Goal: Answer question/provide support: Share knowledge or assist other users

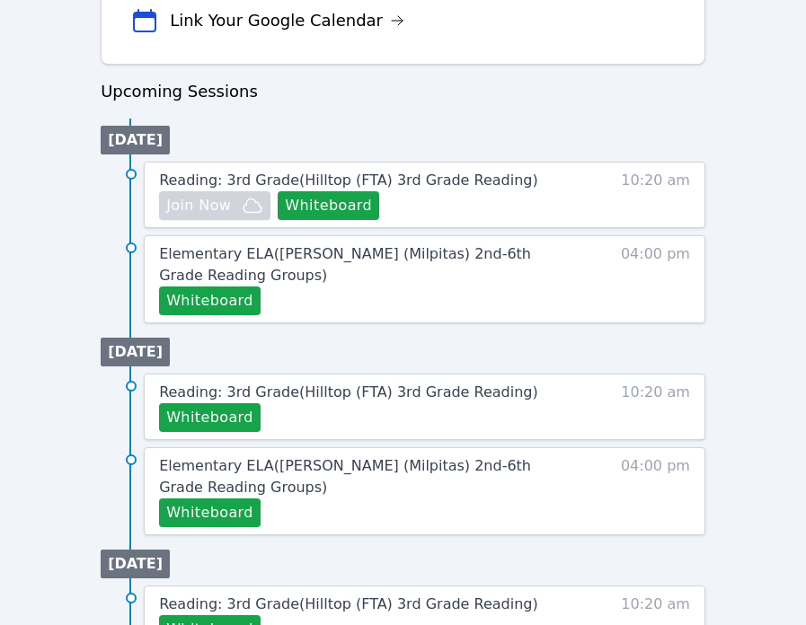
scroll to position [826, 0]
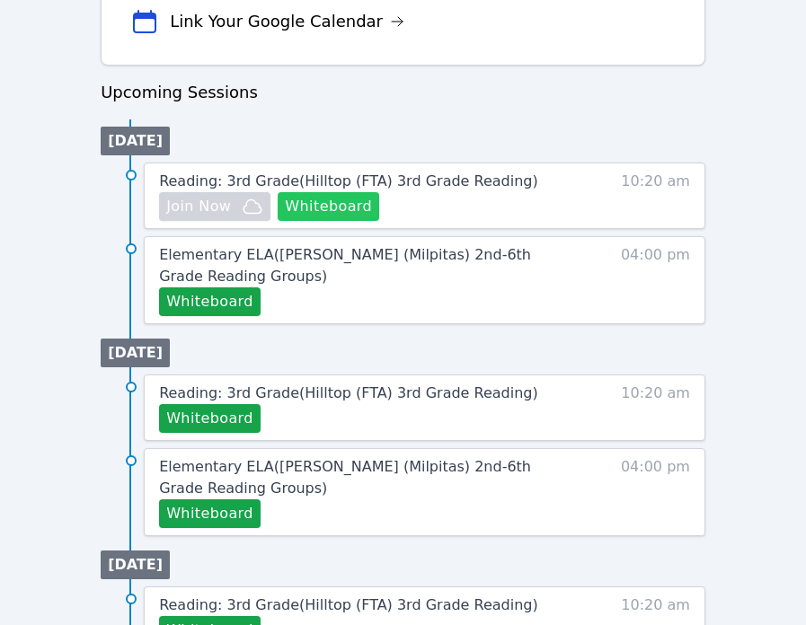
click at [314, 203] on button "Whiteboard" at bounding box center [328, 206] width 101 height 29
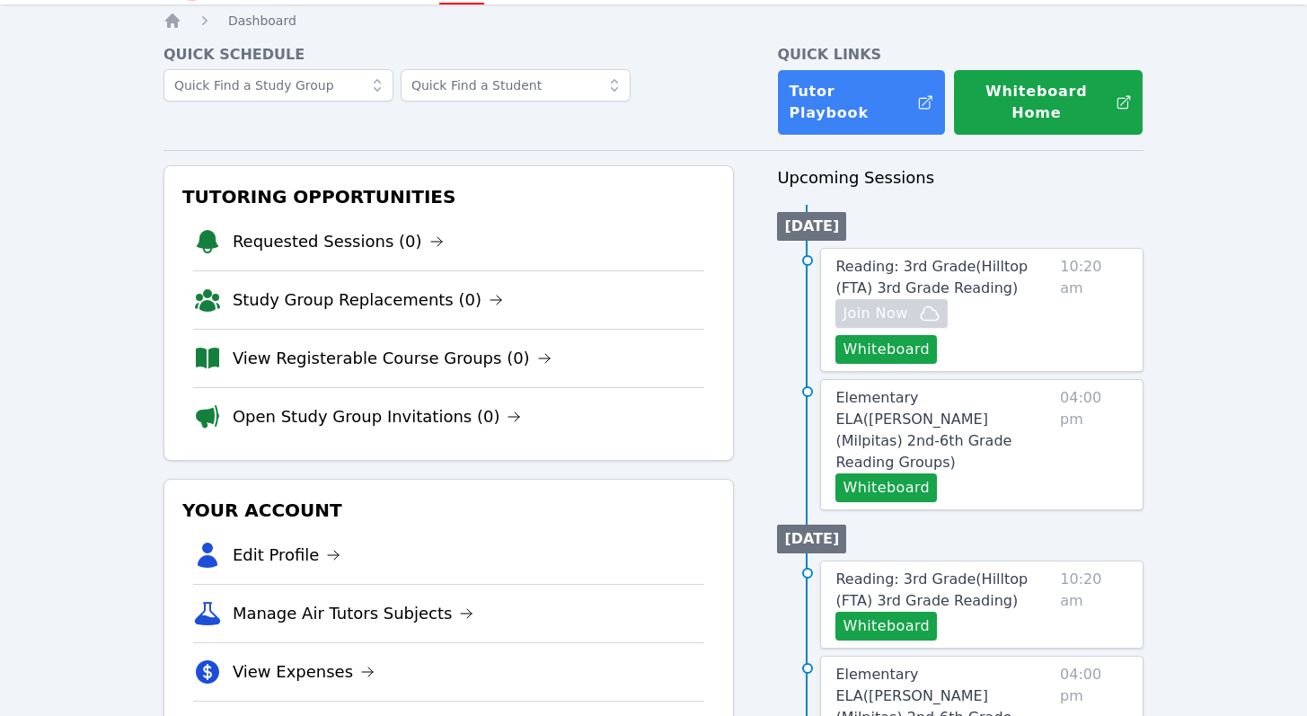
scroll to position [54, 0]
click at [818, 302] on icon "button" at bounding box center [930, 313] width 22 height 22
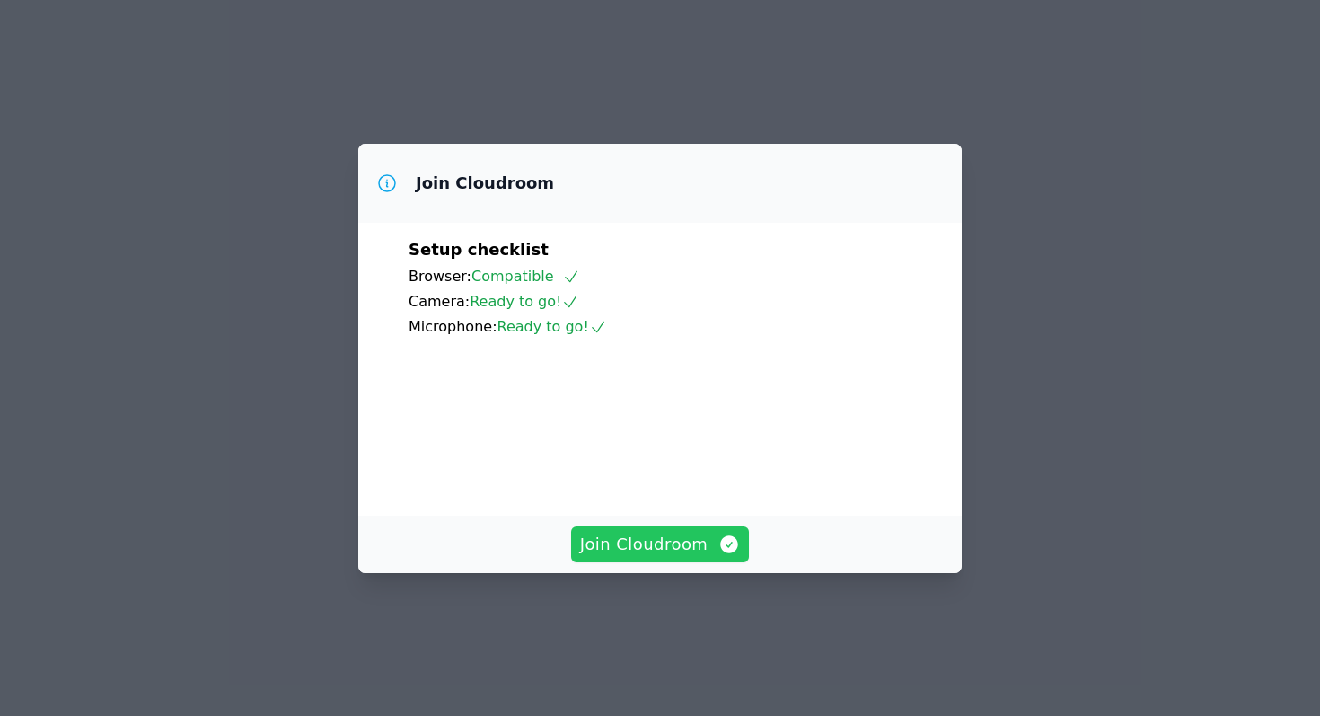
click at [654, 557] on span "Join Cloudroom" at bounding box center [660, 544] width 161 height 25
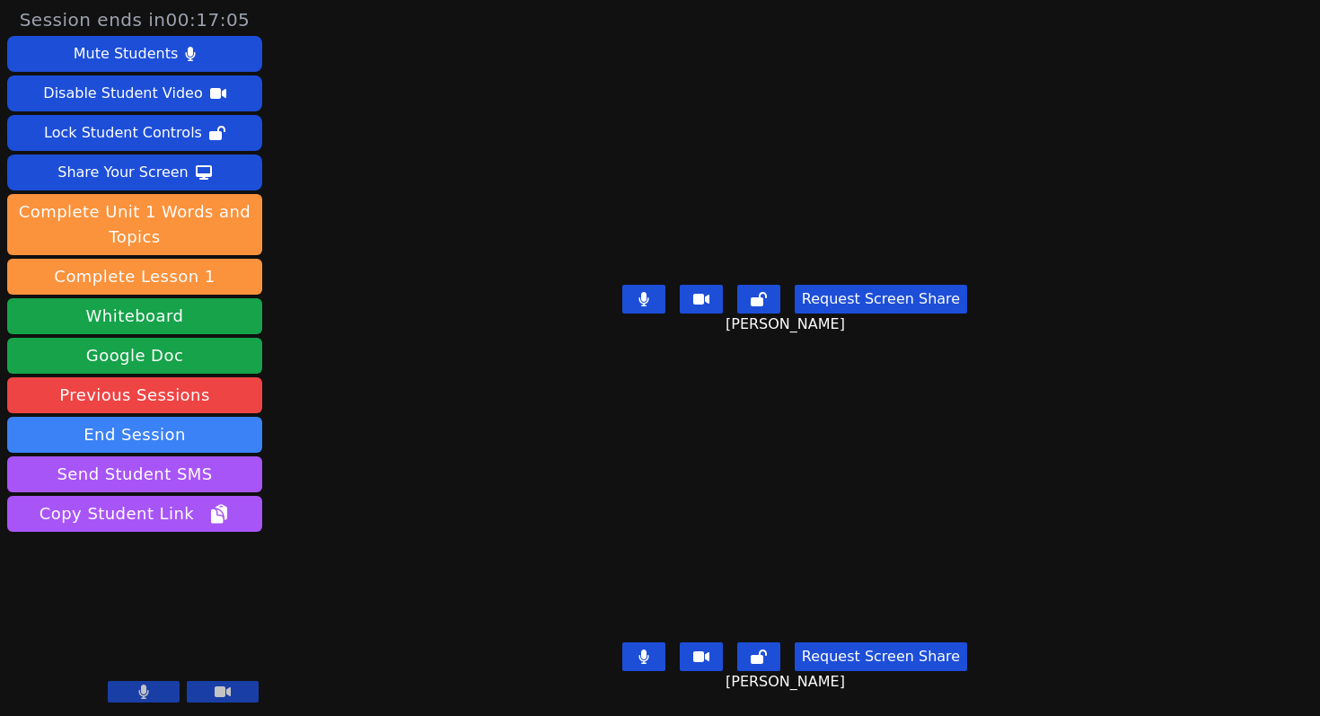
click at [647, 292] on icon at bounding box center [644, 299] width 11 height 14
click at [639, 649] on icon at bounding box center [644, 656] width 11 height 14
click at [654, 297] on button at bounding box center [643, 299] width 43 height 29
click at [639, 650] on button at bounding box center [643, 656] width 43 height 29
click at [640, 296] on icon at bounding box center [644, 299] width 11 height 14
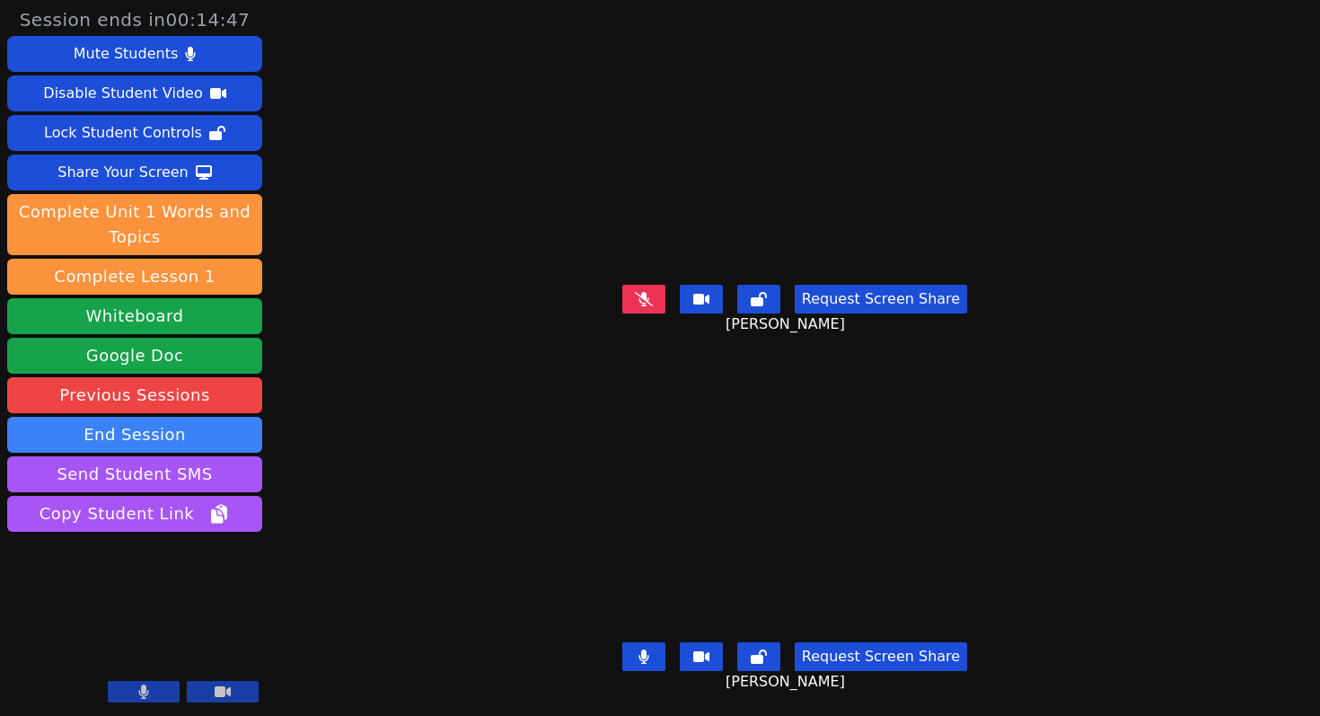
click at [646, 307] on div "Request Screen Share Jovanni Rodriguez" at bounding box center [795, 314] width 580 height 72
click at [646, 298] on icon at bounding box center [644, 298] width 18 height 14
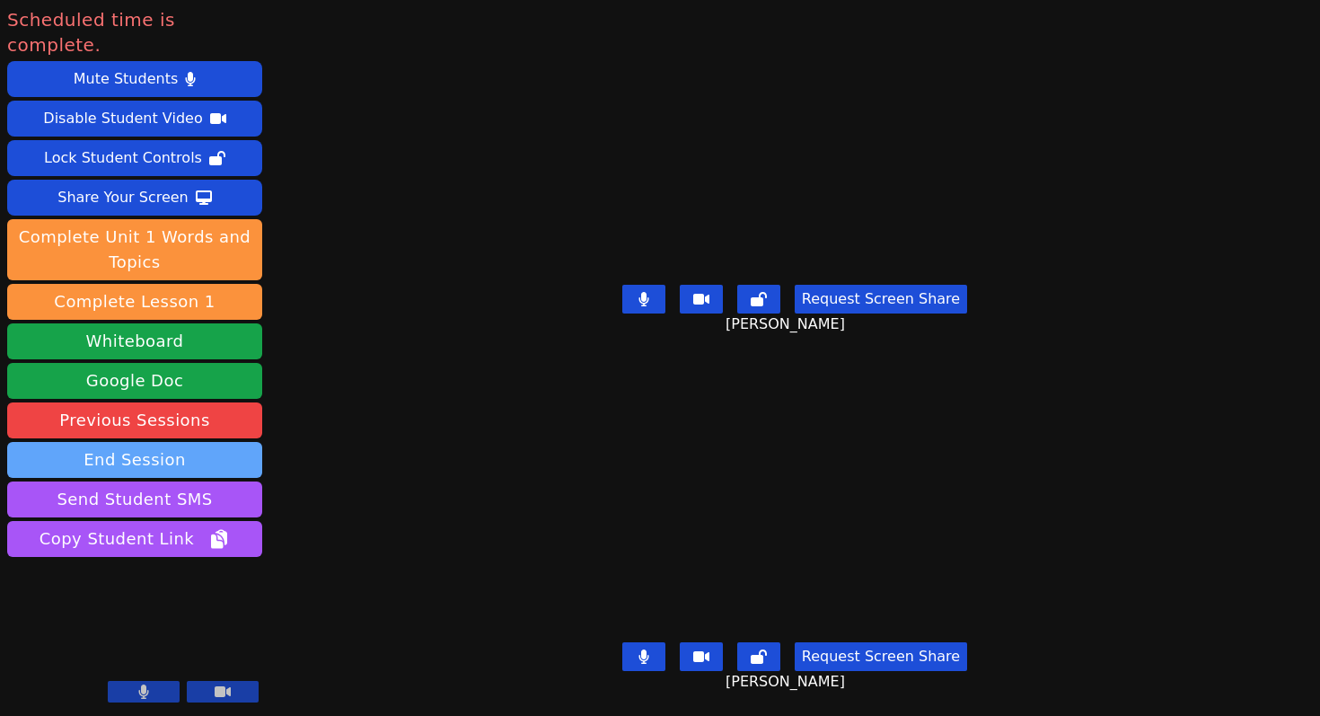
click at [218, 442] on button "End Session" at bounding box center [134, 460] width 255 height 36
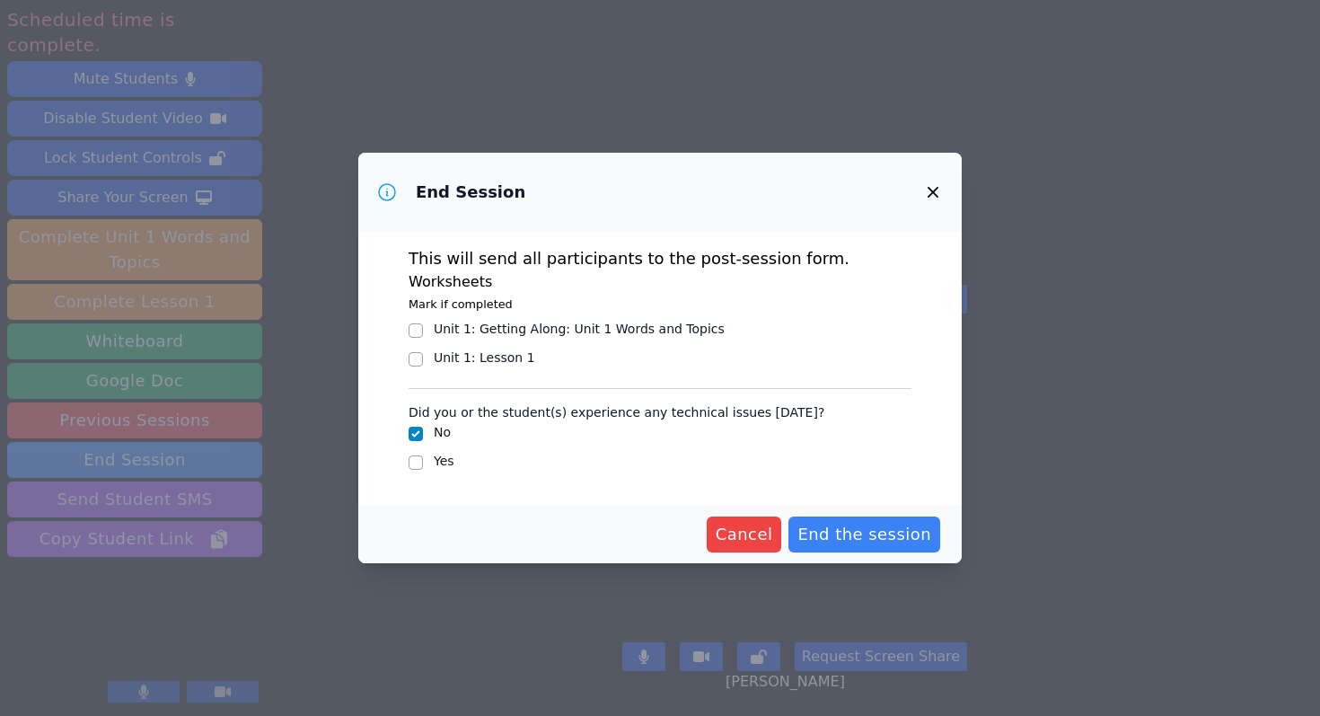
click at [561, 328] on div "Unit 1: Getting Along : Unit 1 Words and Topics" at bounding box center [579, 329] width 291 height 18
click at [423, 328] on input "Unit 1: Getting Along : Unit 1 Words and Topics" at bounding box center [416, 330] width 14 height 14
checkbox input "true"
click at [427, 330] on div "Unit 1: Getting Along : Unit 1 Words and Topics" at bounding box center [660, 331] width 503 height 22
click at [420, 355] on input "Unit 1 : Lesson 1" at bounding box center [416, 359] width 14 height 14
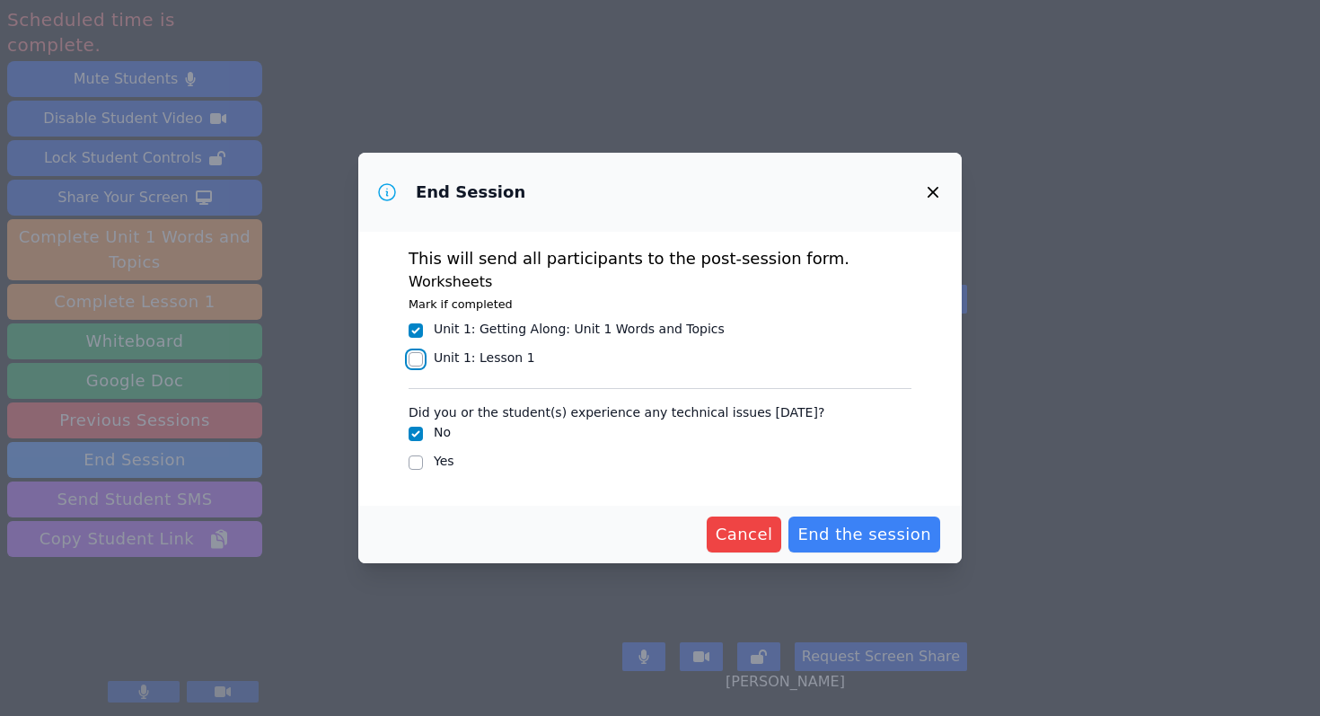
checkbox input "true"
click at [417, 330] on input "Unit 1: Getting Along : Unit 1 Words and Topics" at bounding box center [416, 330] width 14 height 14
checkbox input "false"
click at [864, 545] on span "End the session" at bounding box center [864, 534] width 134 height 25
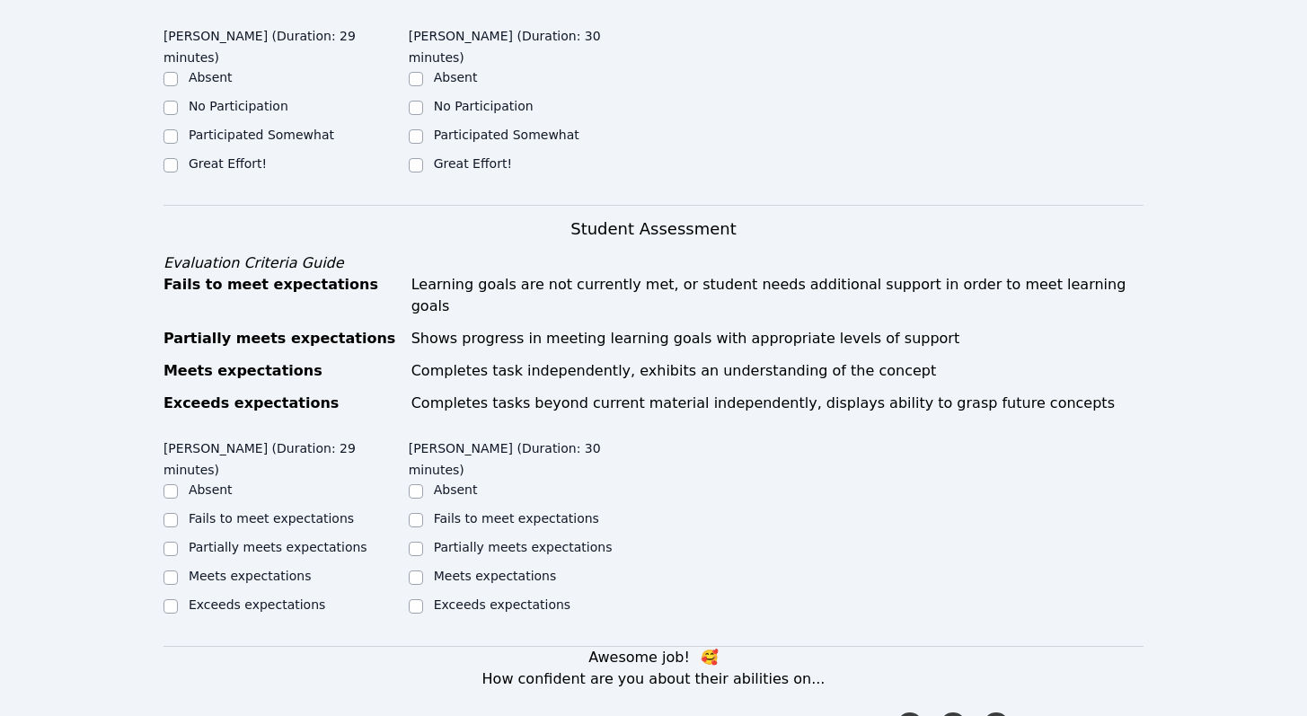
scroll to position [525, 0]
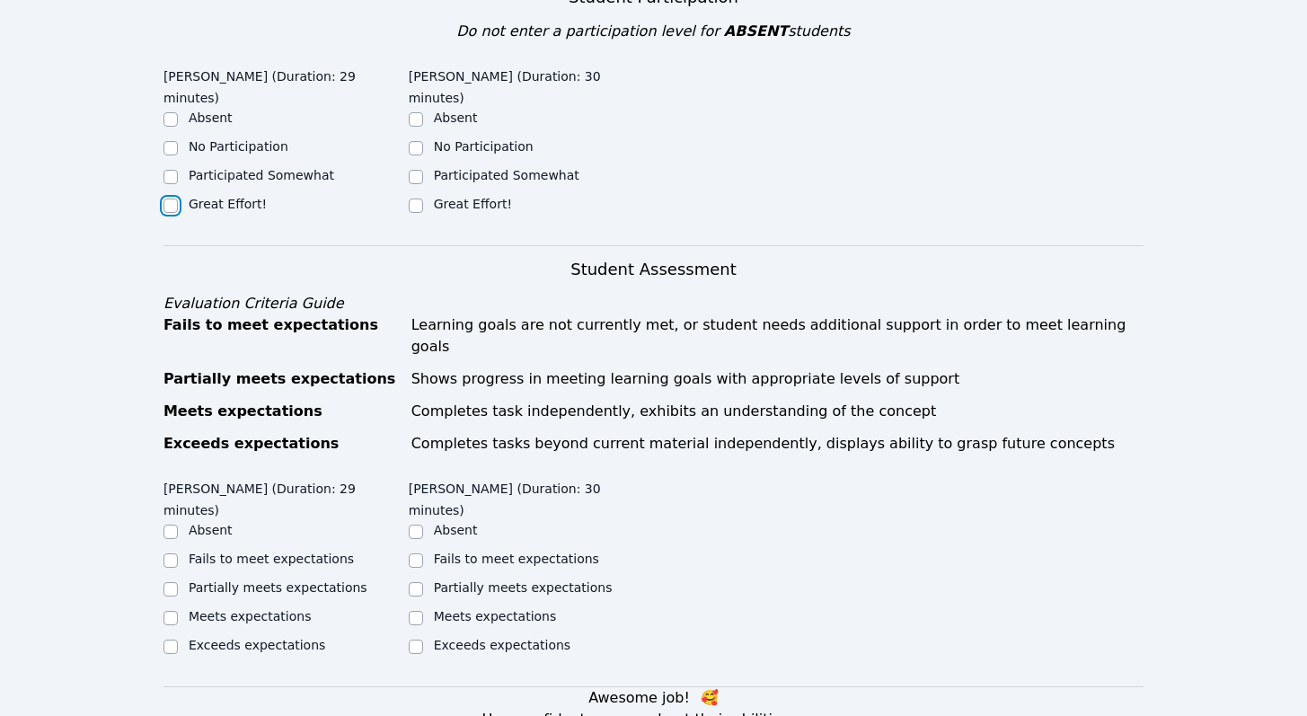
click at [171, 207] on input "Great Effort!" at bounding box center [170, 205] width 14 height 14
checkbox input "true"
click at [417, 208] on input "Great Effort!" at bounding box center [416, 205] width 14 height 14
checkbox input "true"
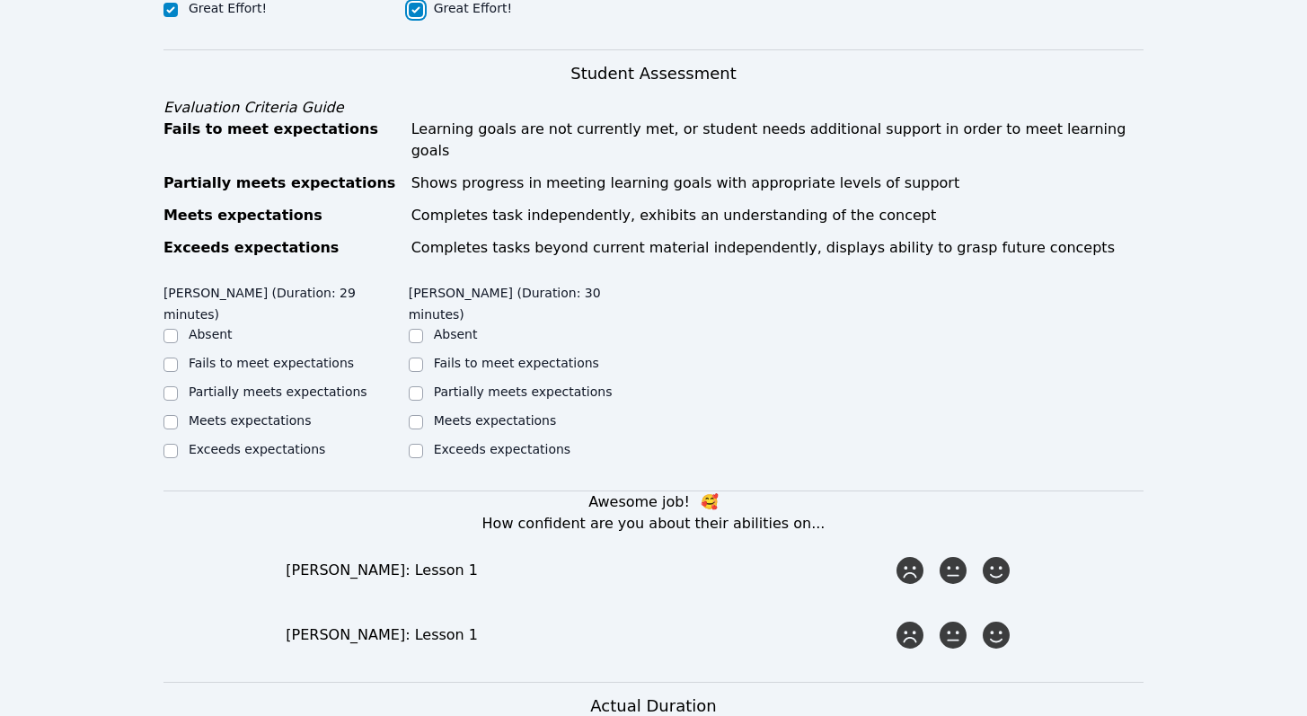
scroll to position [722, 0]
click at [168, 385] on input "Partially meets expectations" at bounding box center [170, 392] width 14 height 14
checkbox input "true"
click at [416, 385] on input "Partially meets expectations" at bounding box center [416, 392] width 14 height 14
checkbox input "true"
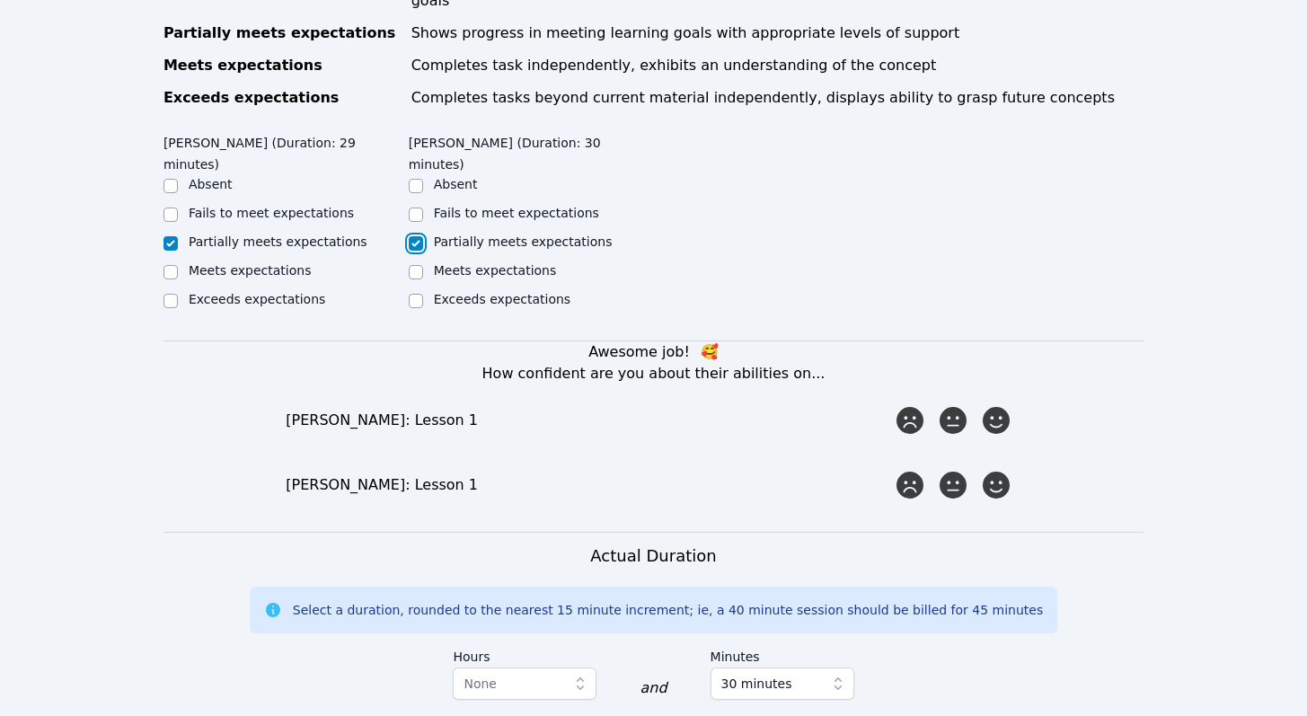
scroll to position [877, 0]
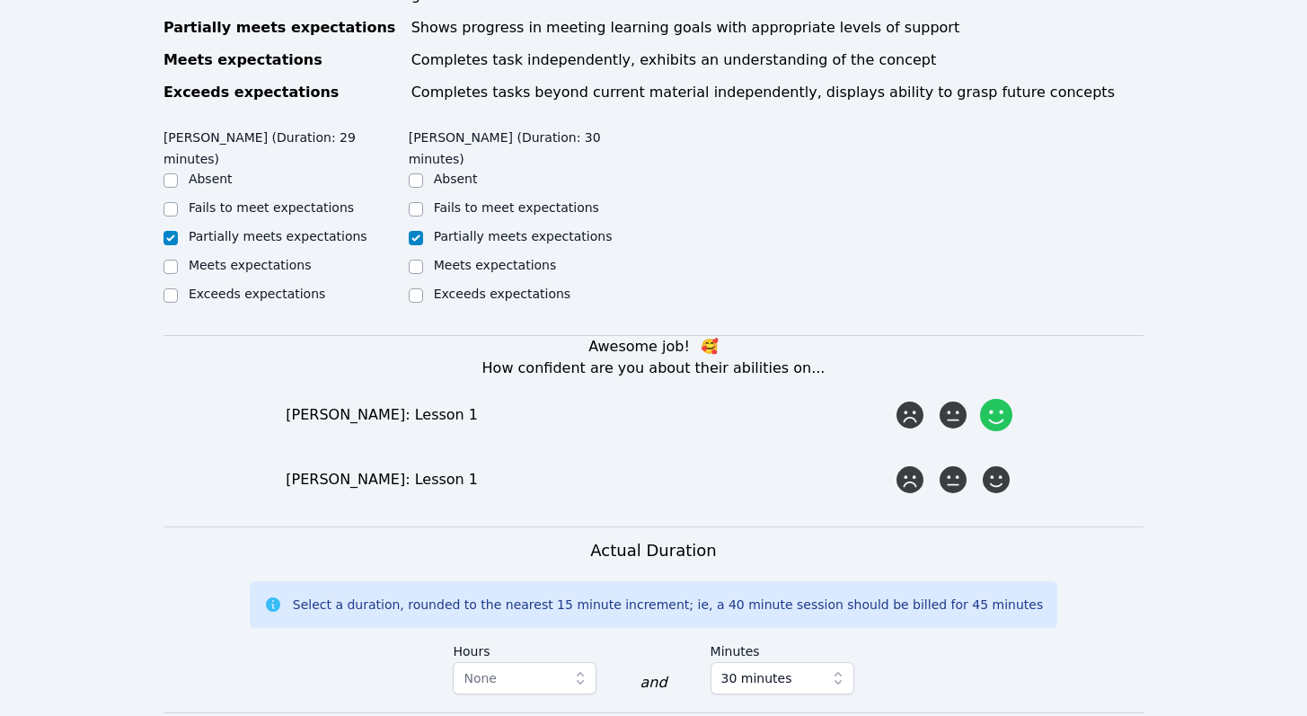
click at [992, 400] on icon at bounding box center [996, 415] width 32 height 32
click at [0, 0] on input "radio" at bounding box center [0, 0] width 0 height 0
click at [1003, 468] on icon at bounding box center [996, 479] width 32 height 32
click at [0, 0] on input "radio" at bounding box center [0, 0] width 0 height 0
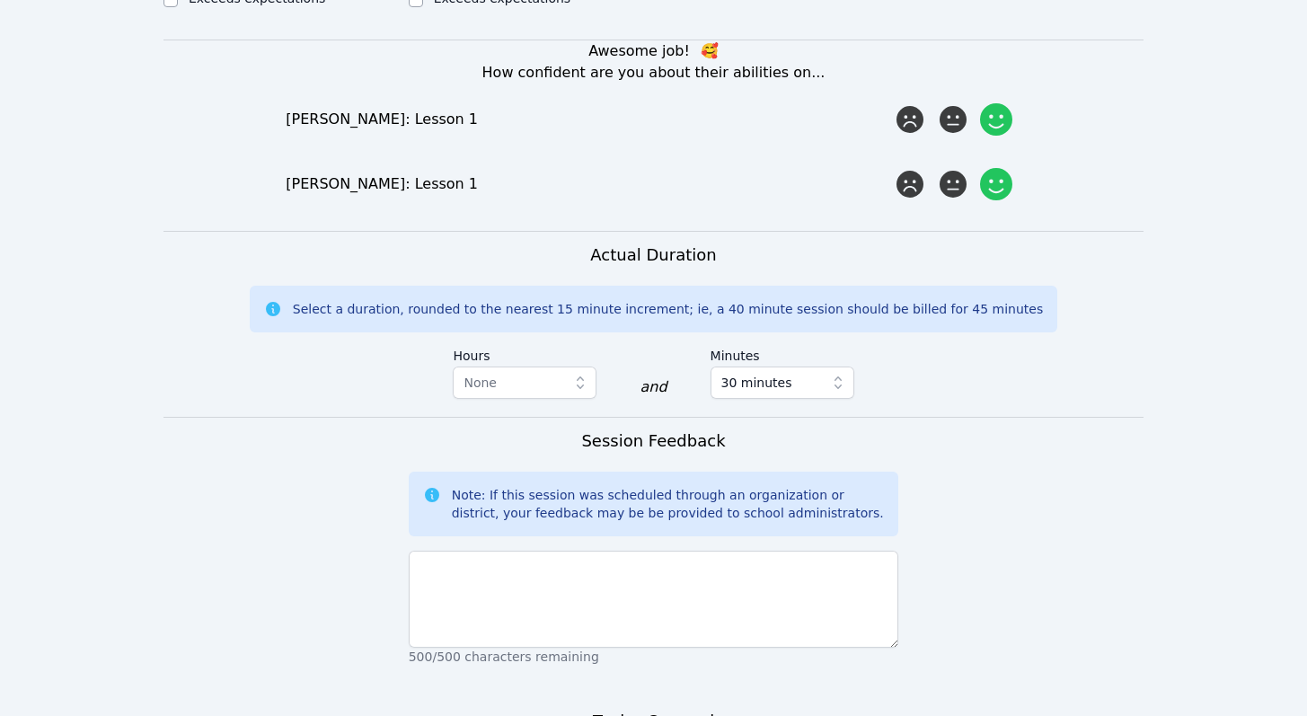
scroll to position [1173, 0]
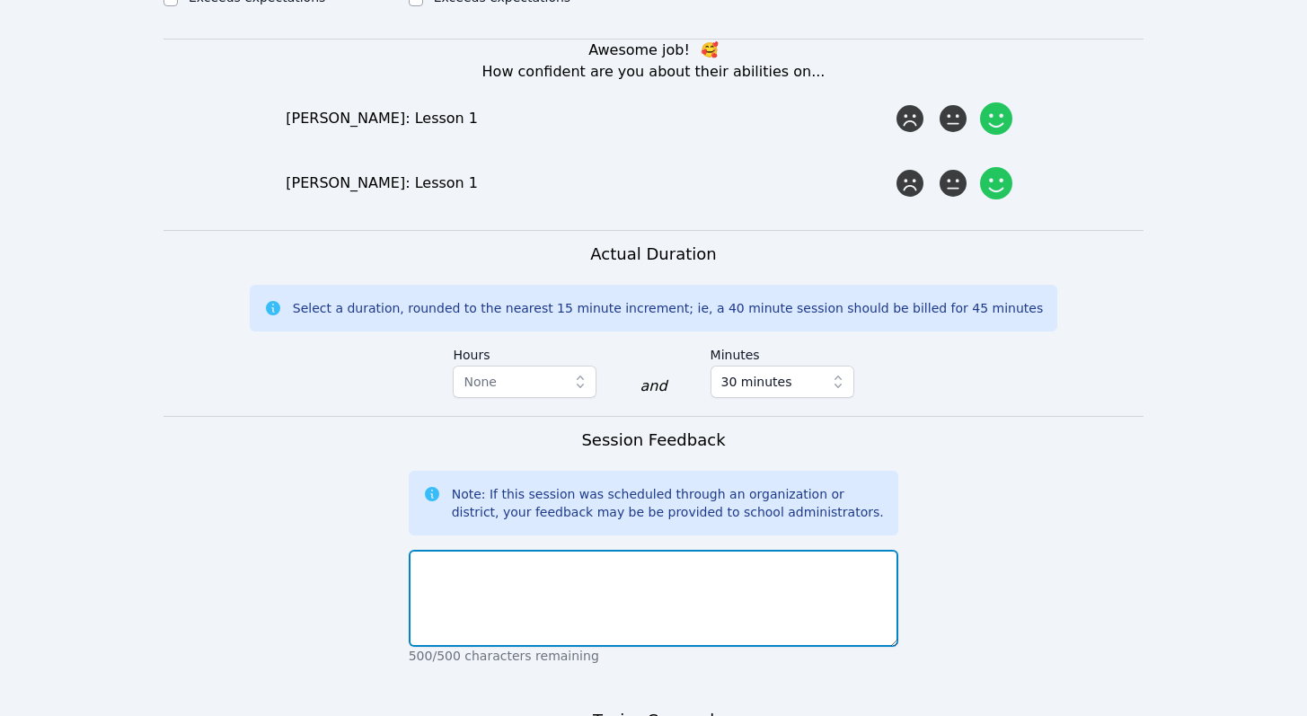
click at [794, 563] on textarea at bounding box center [654, 598] width 490 height 97
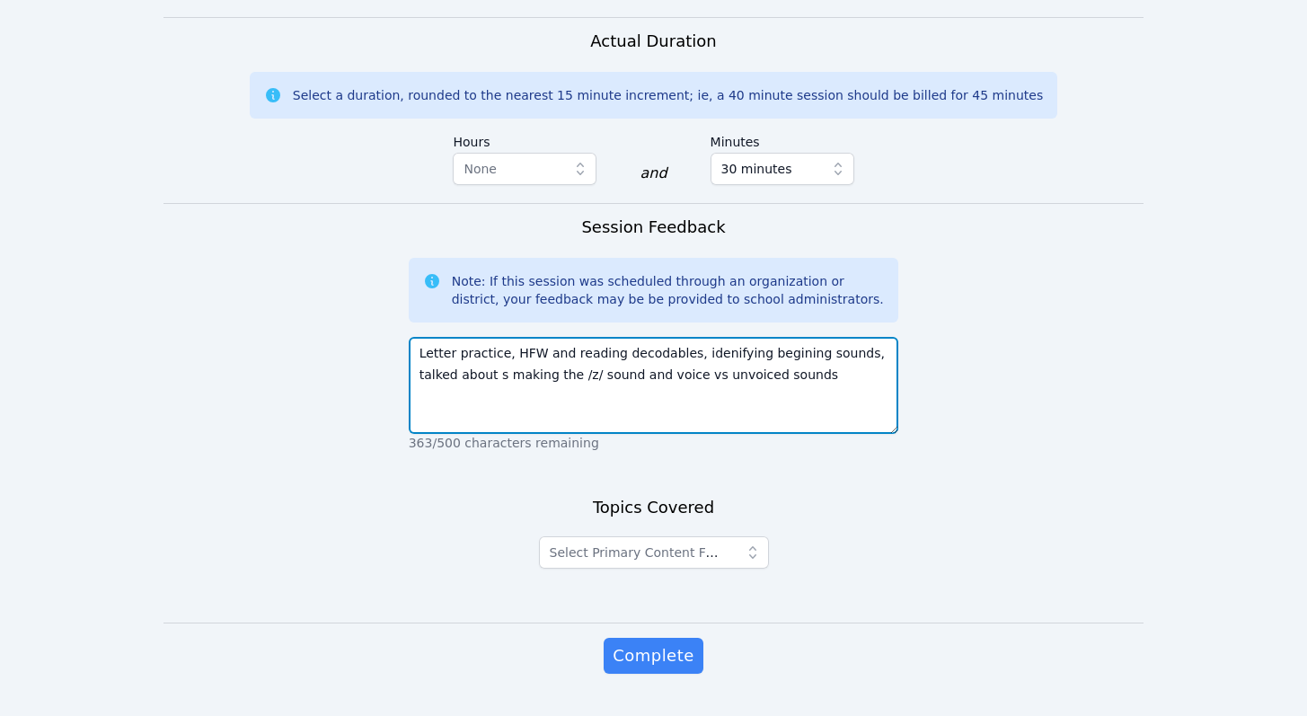
scroll to position [1408, 0]
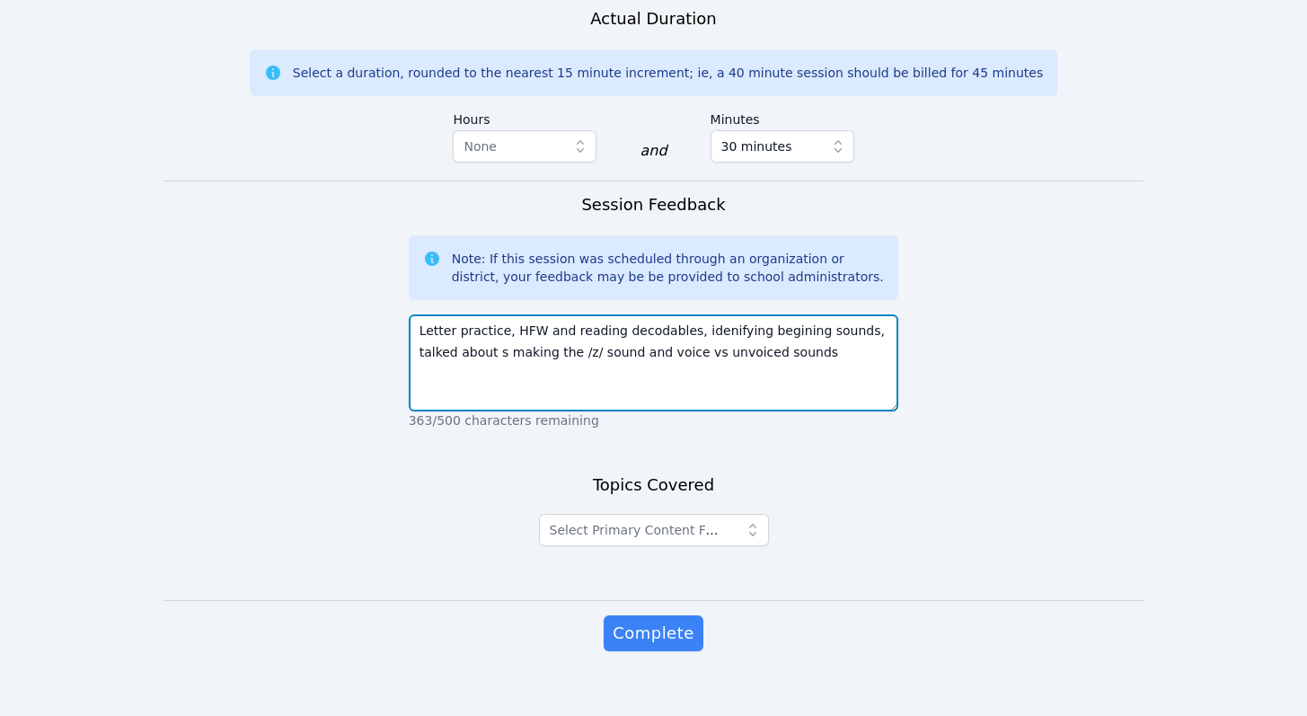
type textarea "Letter practice, HFW and reading decodables, idenifying begining sounds, talked…"
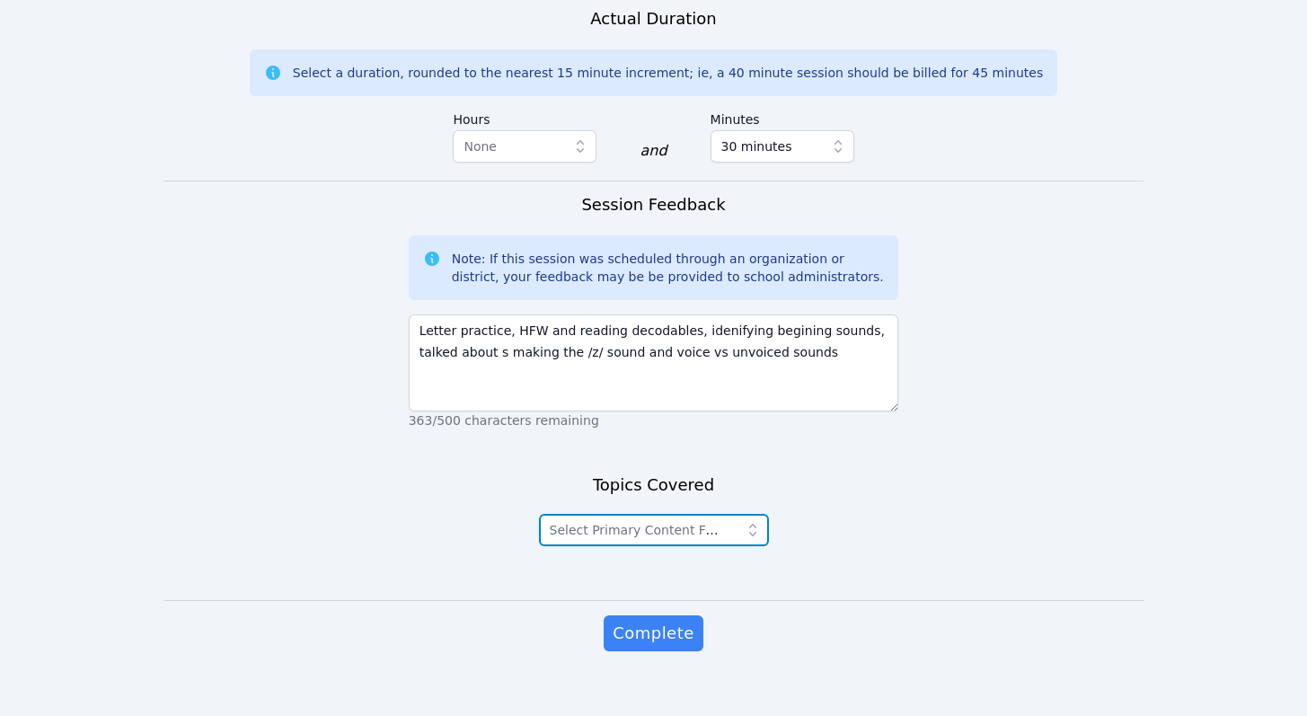
click at [716, 523] on span "Select Primary Content Focus" at bounding box center [642, 530] width 185 height 14
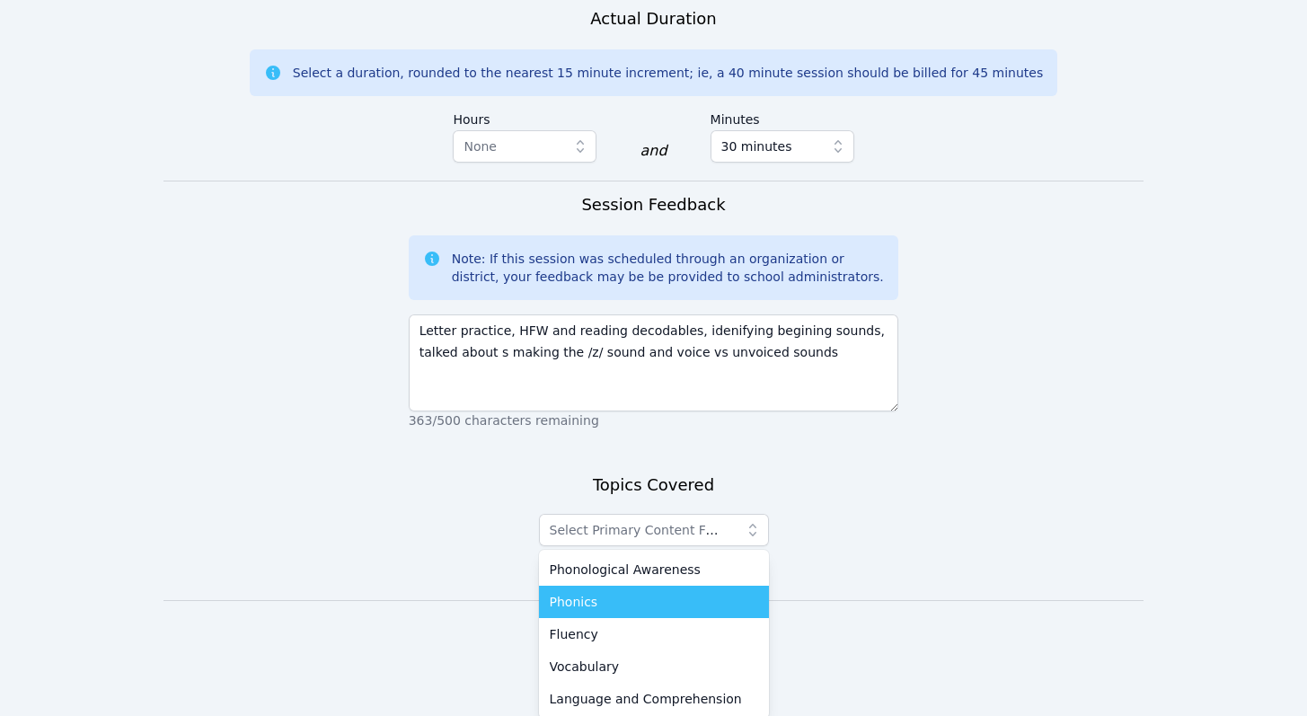
click at [690, 593] on div "Phonics" at bounding box center [654, 602] width 208 height 18
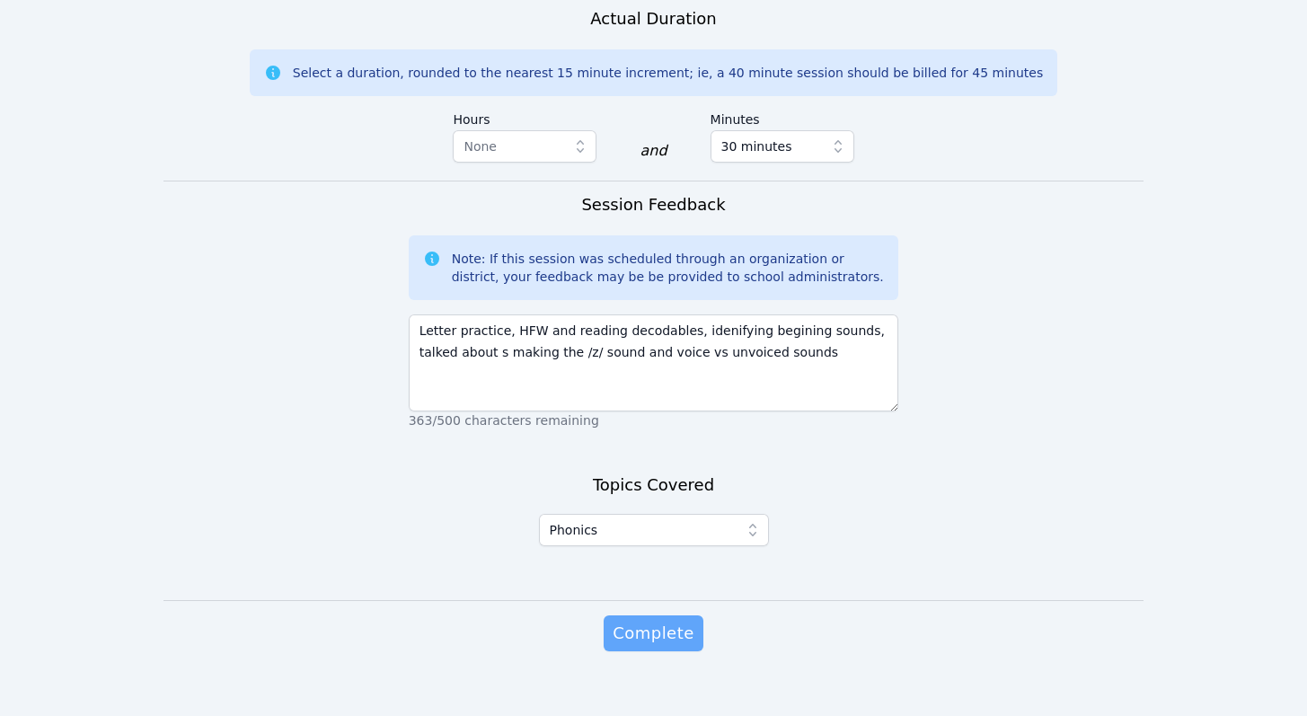
click at [658, 621] on span "Complete" at bounding box center [652, 633] width 81 height 25
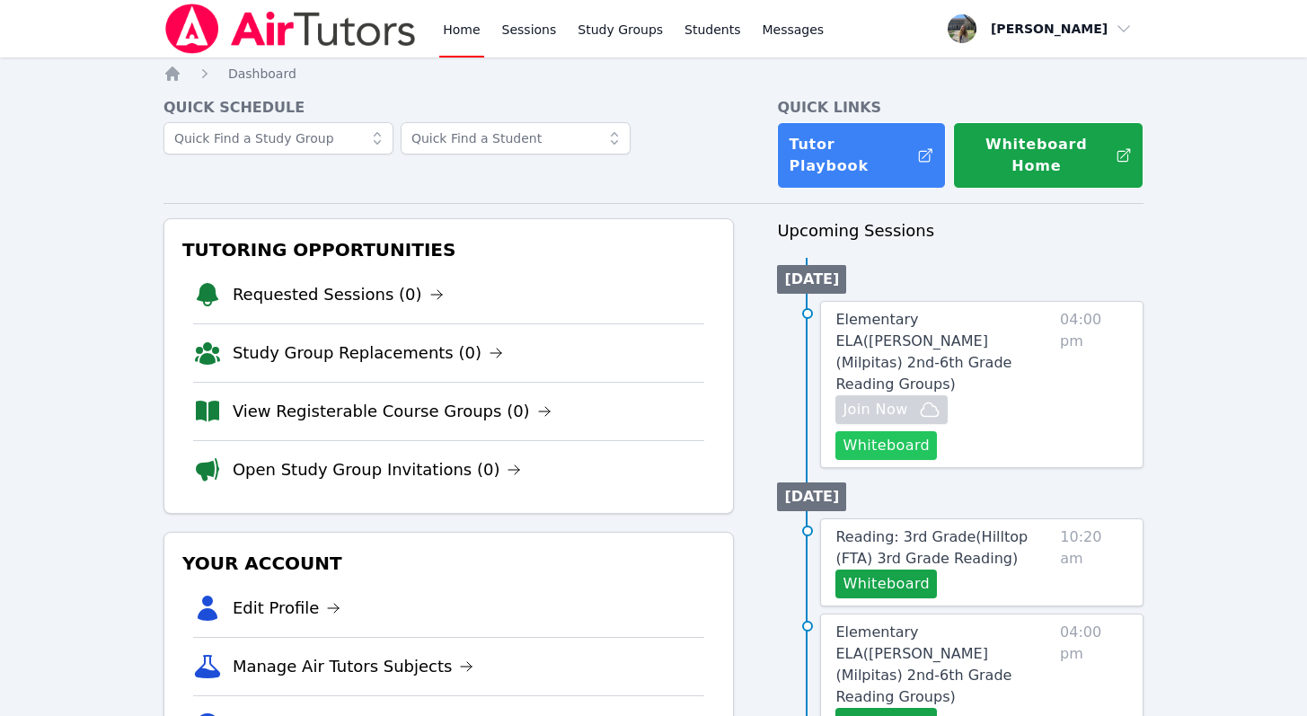
click at [937, 431] on button "Whiteboard" at bounding box center [885, 445] width 101 height 29
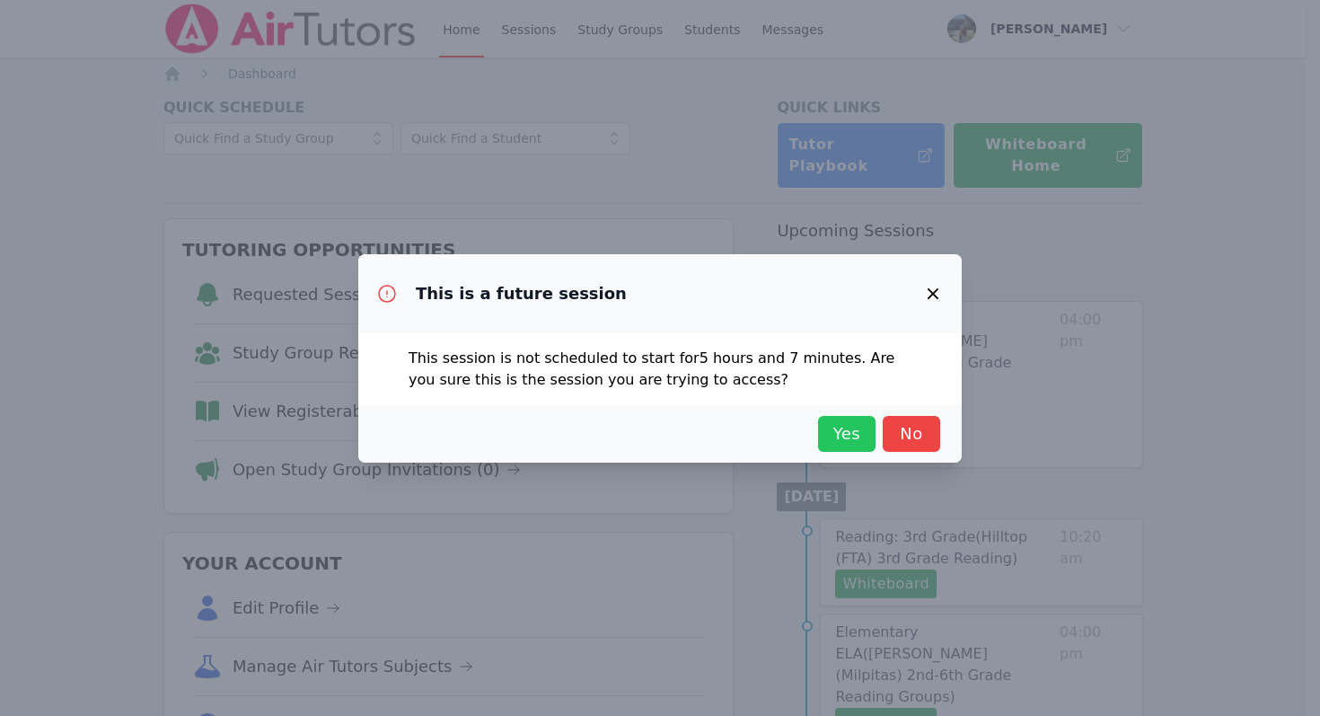
click at [859, 427] on span "Yes" at bounding box center [847, 433] width 40 height 25
